Goal: Find specific fact: Find specific fact

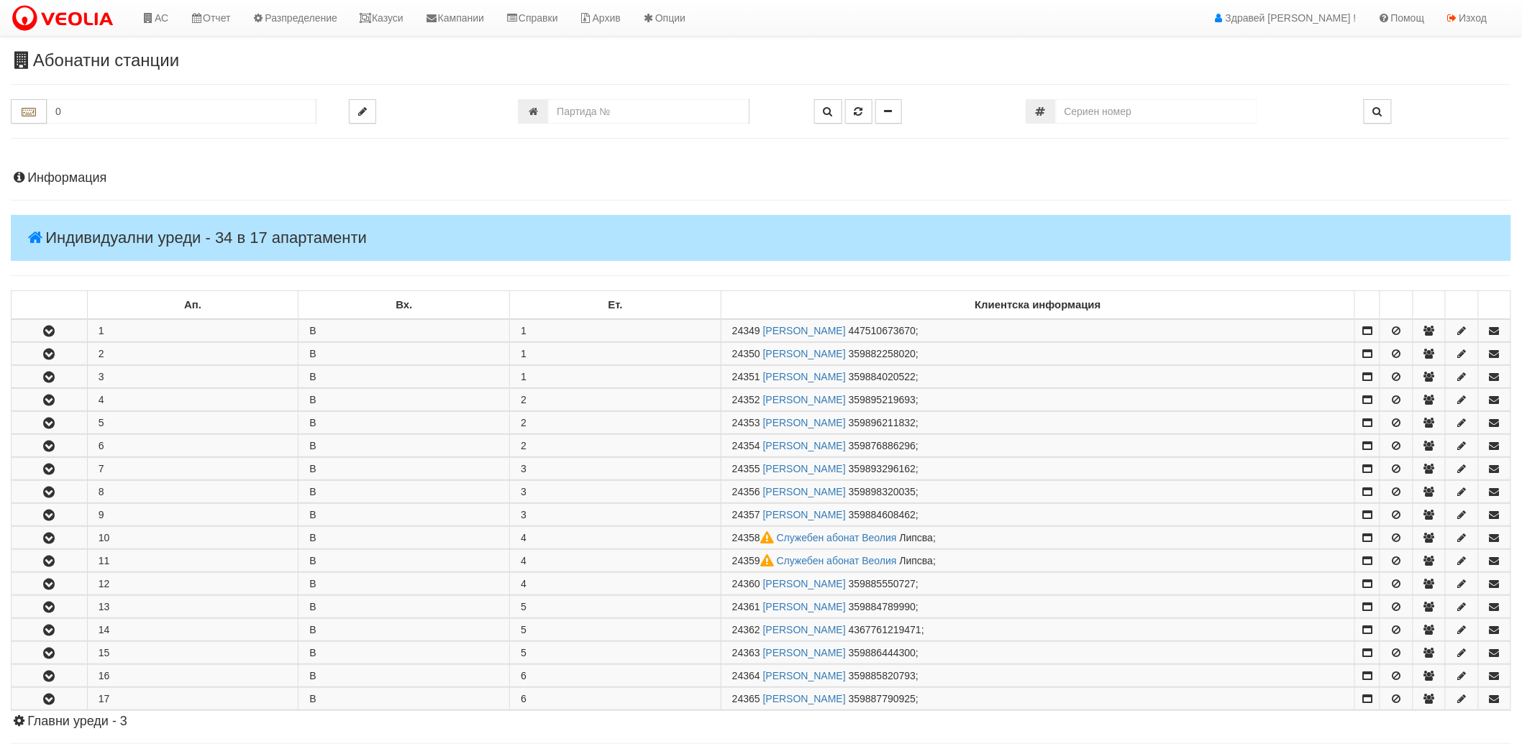
click at [92, 116] on input "0" at bounding box center [182, 111] width 270 height 24
click at [190, 106] on input "text" at bounding box center [182, 111] width 270 height 24
click at [161, 152] on div "102/2 - Младост - "ВЕОЛИЯ"" at bounding box center [181, 151] width 265 height 17
type input "102/2 - Младост - "ВЕОЛИЯ""
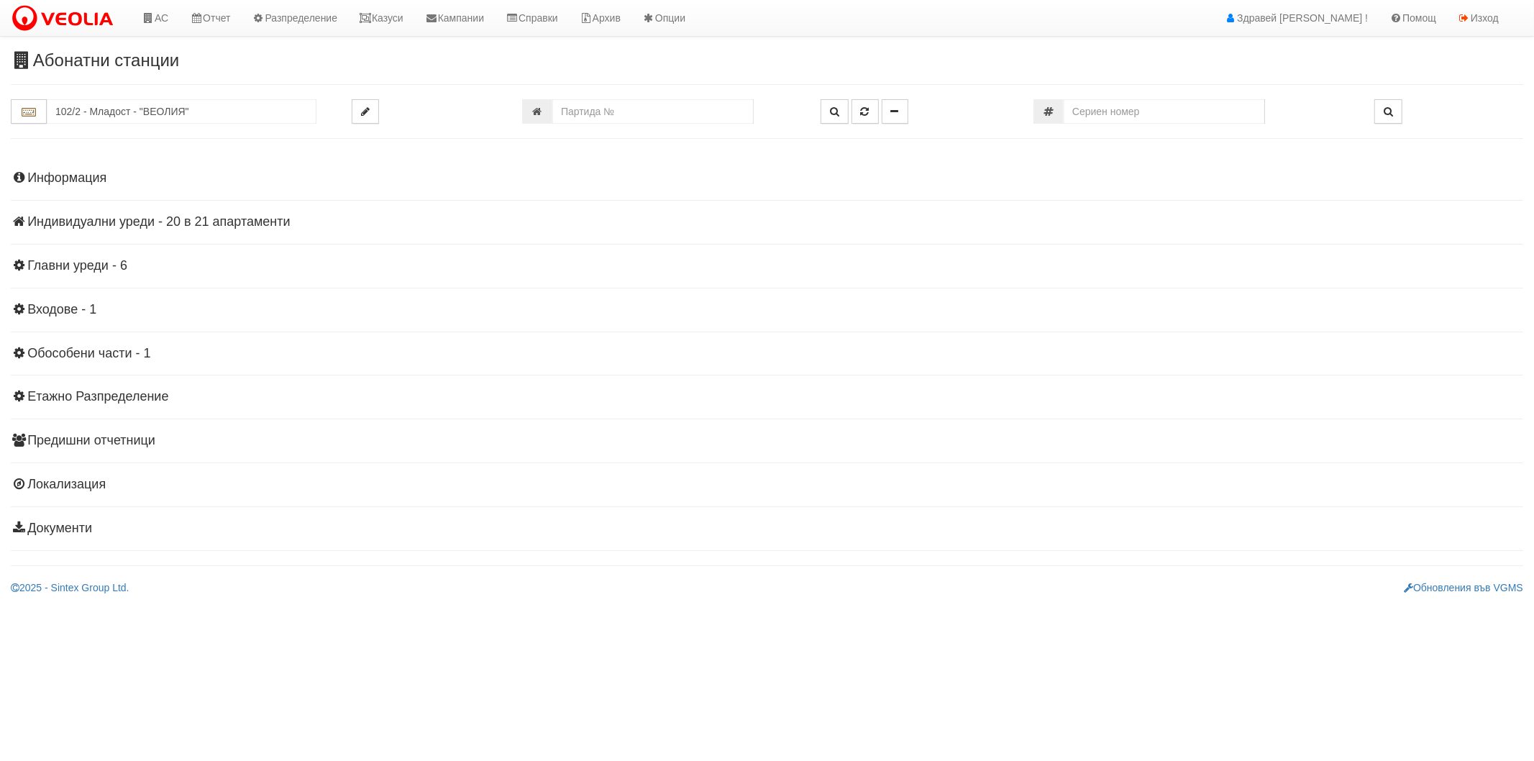
click at [99, 224] on h4 "Индивидуални уреди - 20 в 21 апартаменти" at bounding box center [767, 222] width 1512 height 14
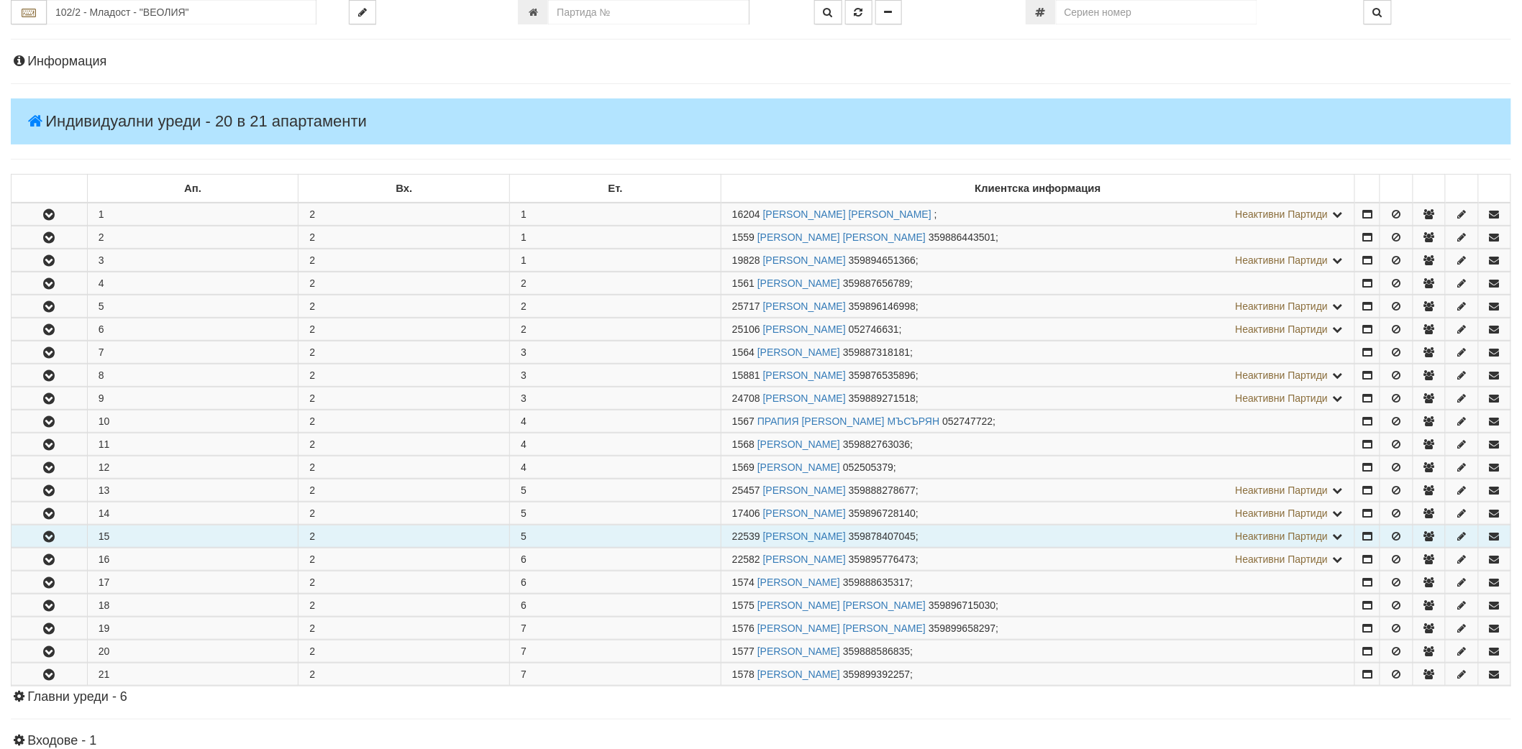
scroll to position [239, 0]
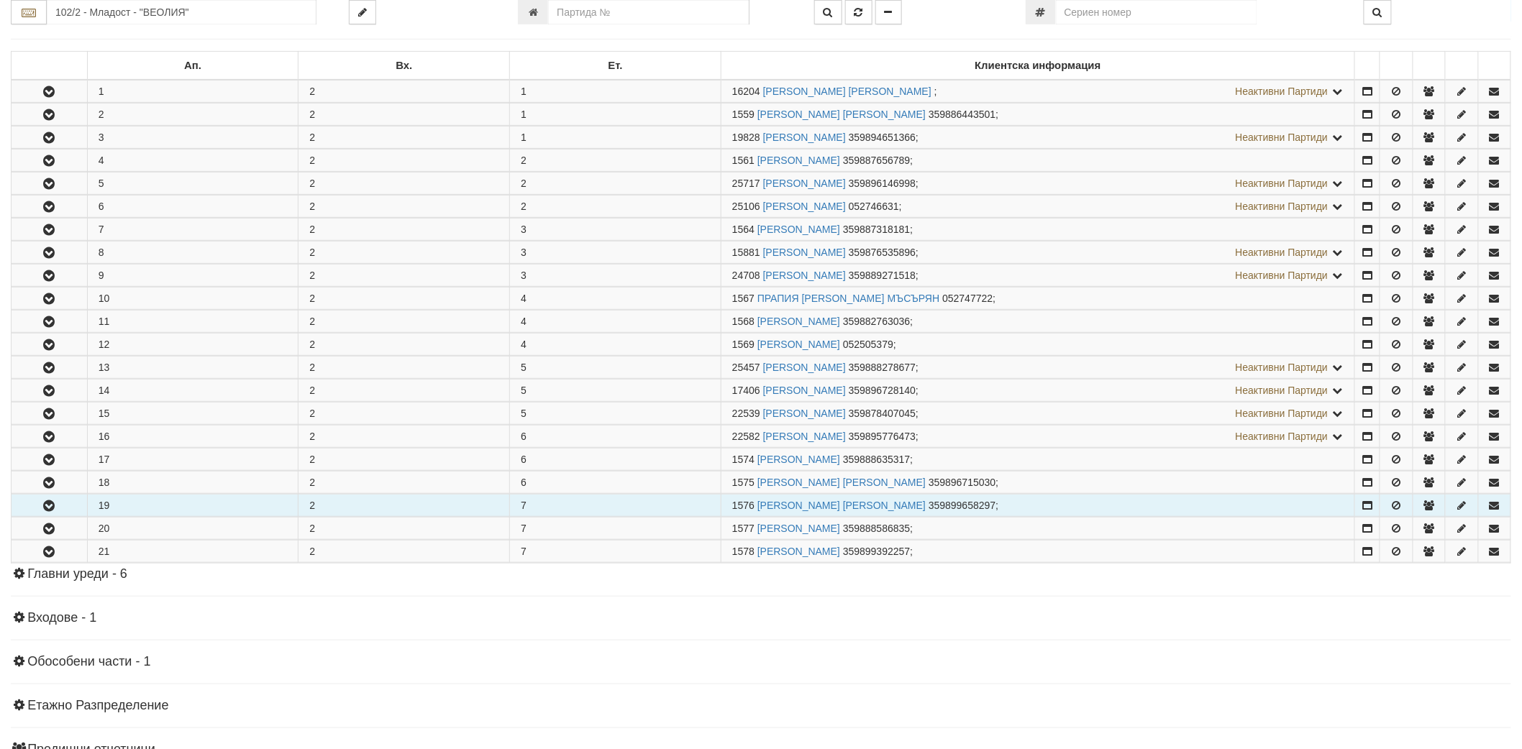
click at [53, 516] on button "button" at bounding box center [50, 506] width 76 height 22
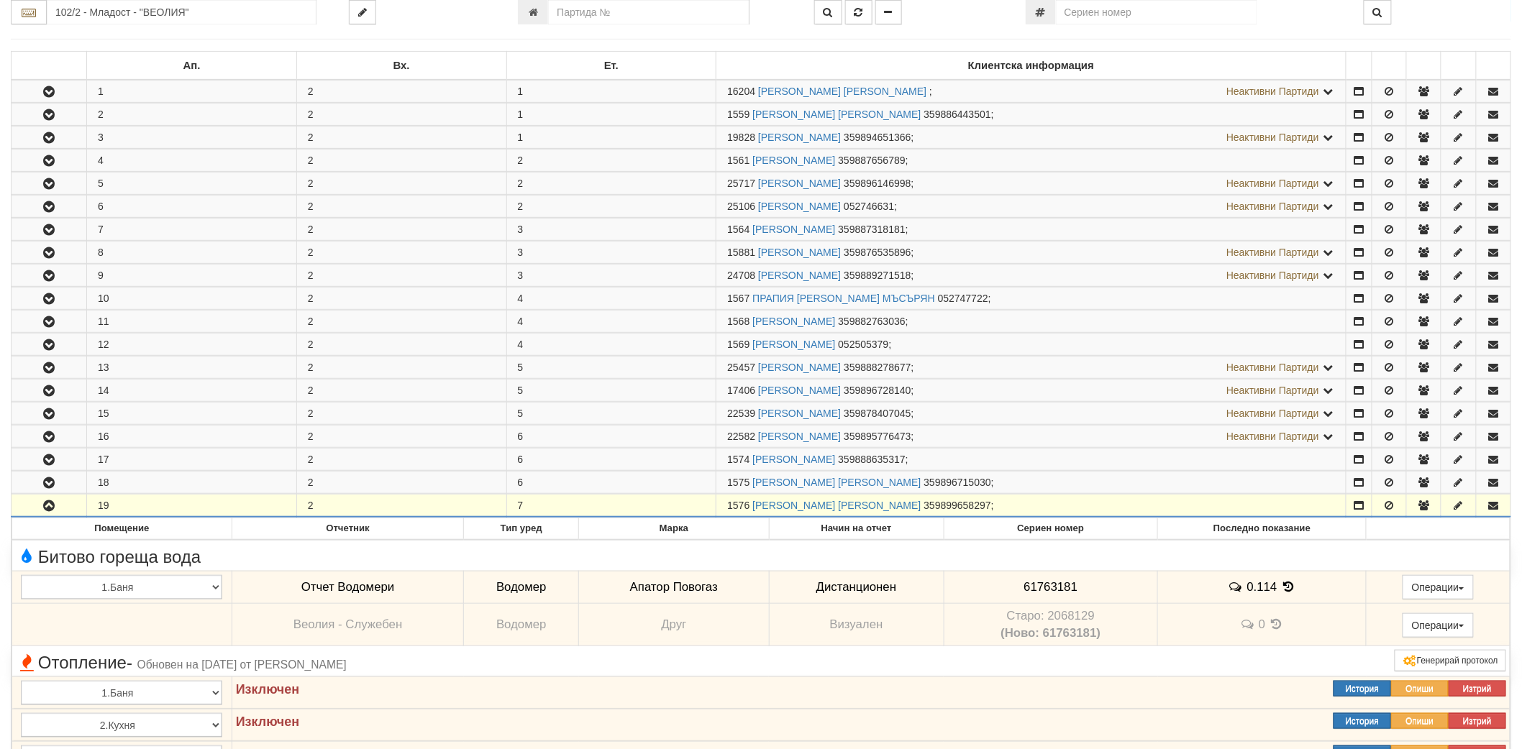
drag, startPoint x: 726, startPoint y: 506, endPoint x: 749, endPoint y: 507, distance: 23.0
click at [749, 507] on td "1576 [PERSON_NAME] [PERSON_NAME] 359899658297 ;" at bounding box center [1030, 506] width 629 height 23
copy span "1576"
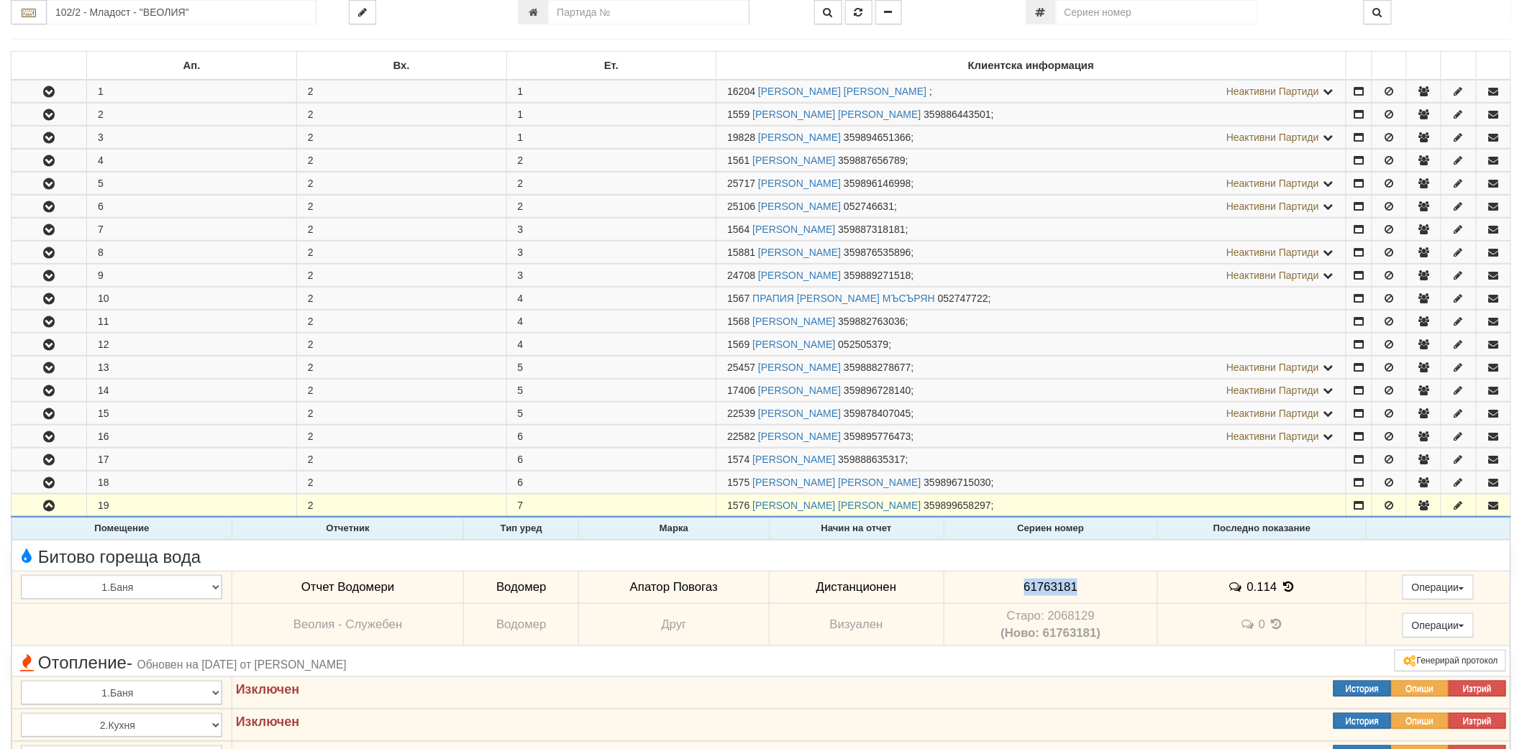
drag, startPoint x: 1001, startPoint y: 593, endPoint x: 1104, endPoint y: 583, distance: 103.2
click at [1104, 583] on td "61763181" at bounding box center [1050, 587] width 214 height 33
copy span "61763181"
